Goal: Find specific page/section: Find specific page/section

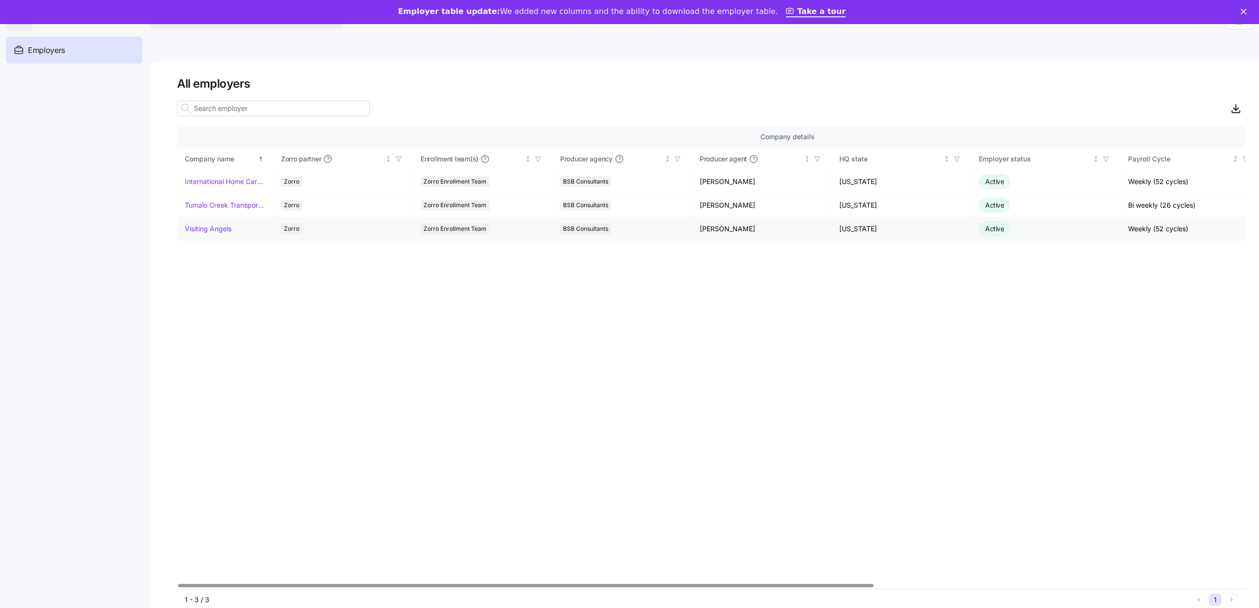
click at [223, 230] on link "Visiting Angels" at bounding box center [208, 229] width 47 height 10
